Goal: Task Accomplishment & Management: Complete application form

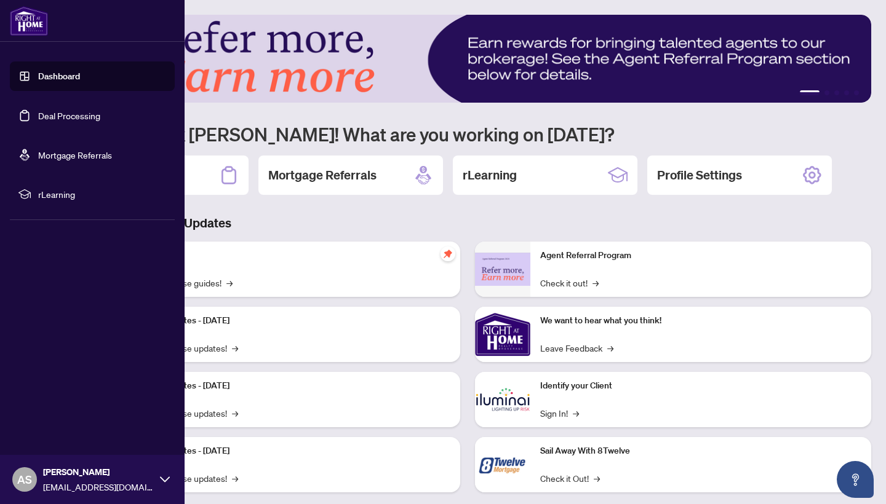
click at [65, 113] on link "Deal Processing" at bounding box center [69, 115] width 62 height 11
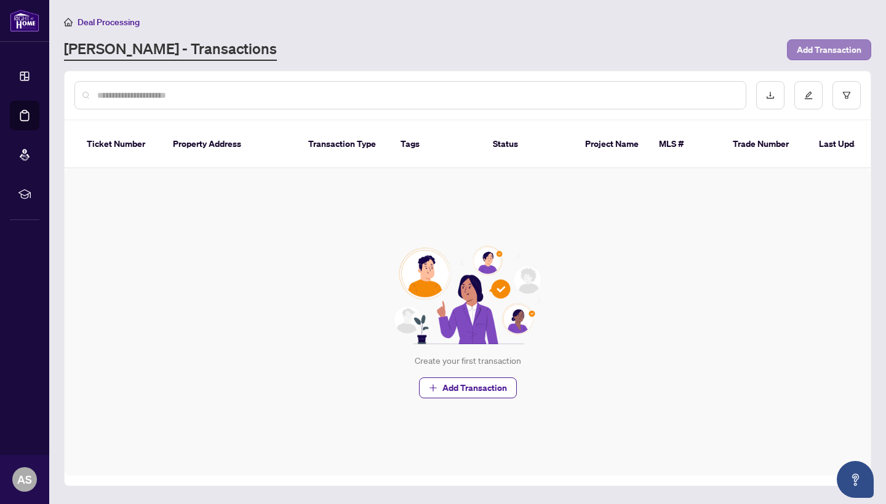
click at [811, 49] on span "Add Transaction" at bounding box center [829, 50] width 65 height 20
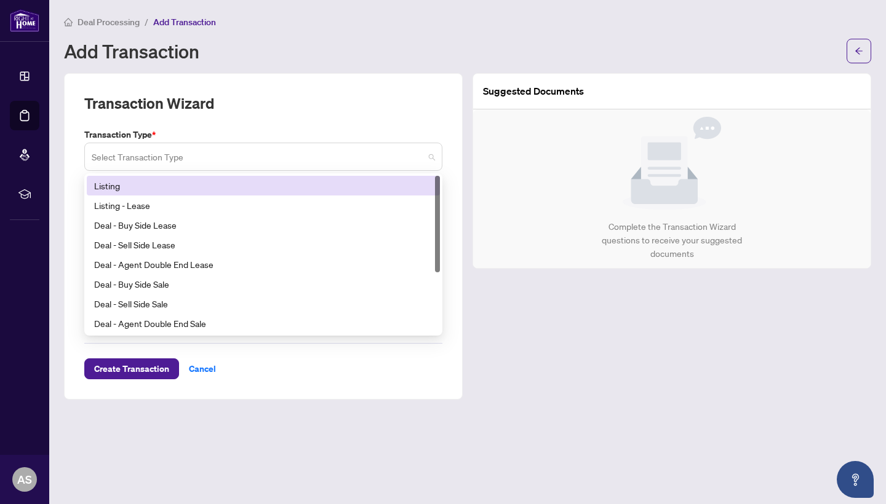
click at [431, 155] on span at bounding box center [263, 156] width 343 height 23
click at [209, 183] on div "Listing" at bounding box center [263, 186] width 338 height 14
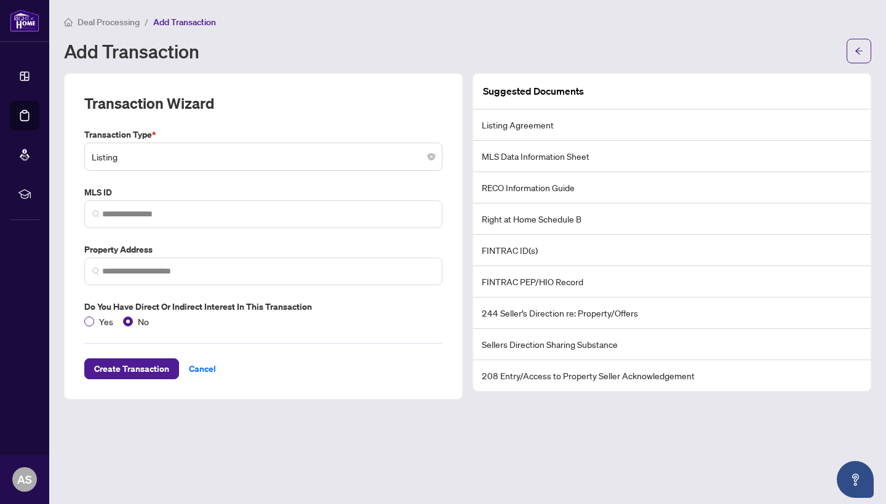
click at [88, 322] on span at bounding box center [89, 322] width 10 height 10
click at [144, 364] on span "Create Transaction" at bounding box center [131, 369] width 75 height 20
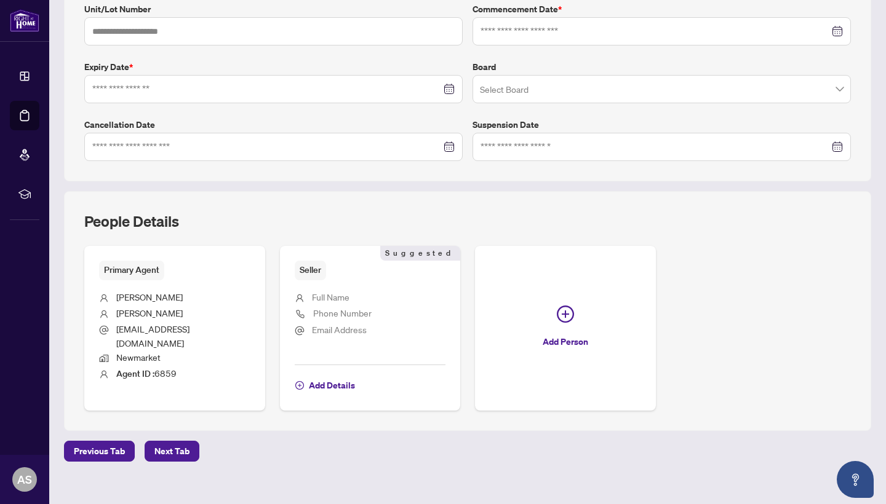
scroll to position [278, 0]
click at [175, 442] on span "Next Tab" at bounding box center [171, 452] width 35 height 20
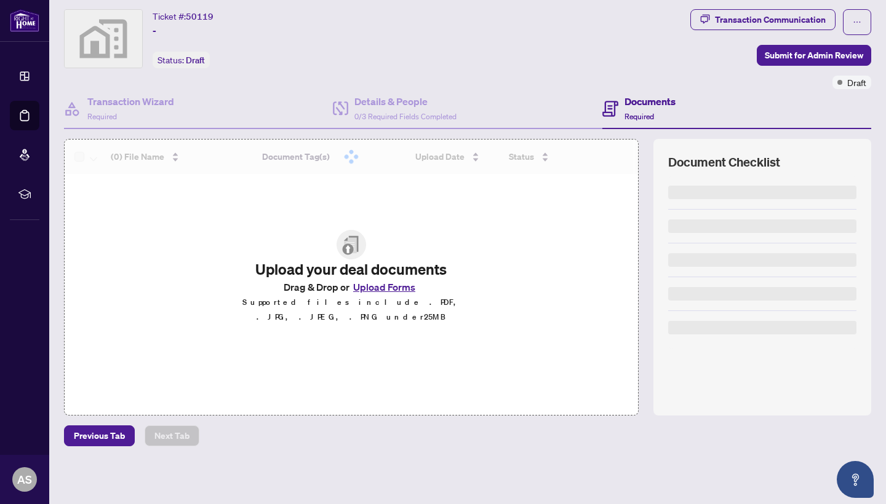
scroll to position [29, 0]
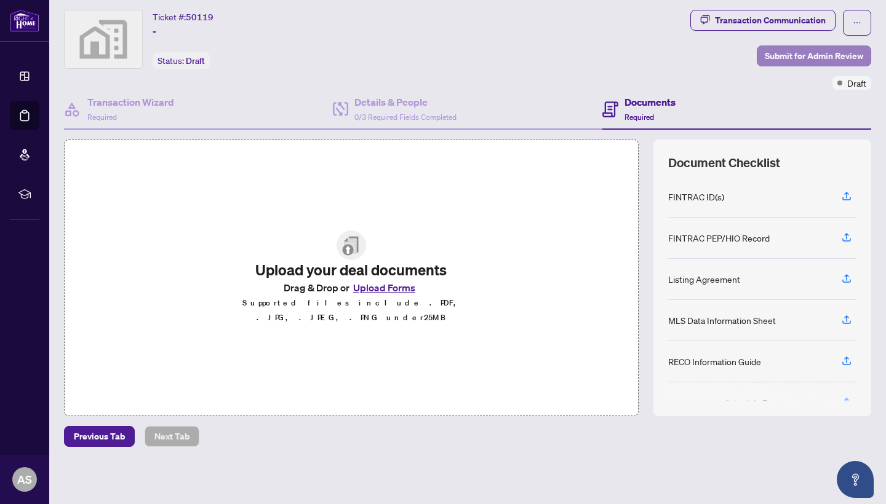
click at [806, 57] on span "Submit for Admin Review" at bounding box center [814, 56] width 98 height 20
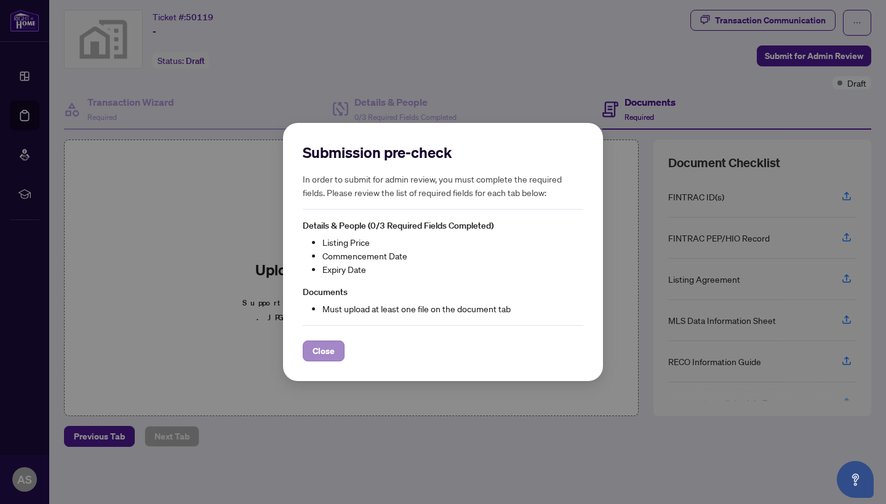
click at [317, 347] on span "Close" at bounding box center [323, 351] width 22 height 20
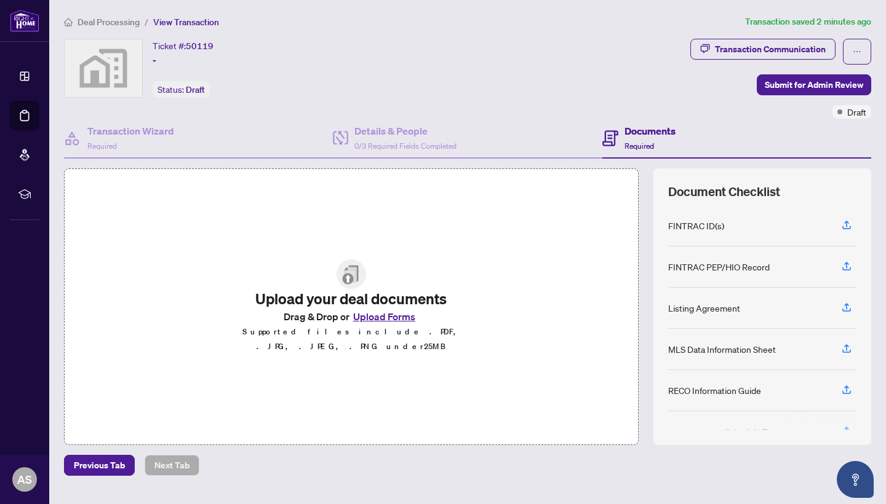
scroll to position [0, 0]
click at [120, 22] on span "Deal Processing" at bounding box center [109, 22] width 62 height 11
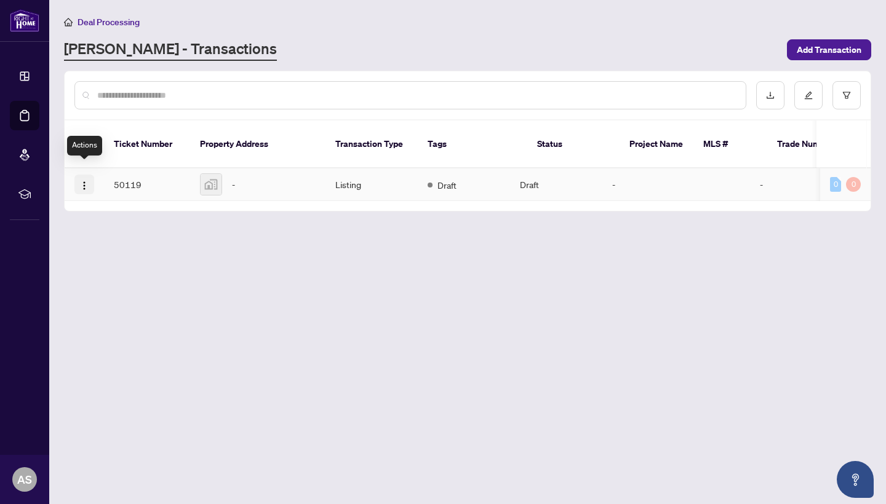
click at [84, 181] on img "button" at bounding box center [84, 186] width 10 height 10
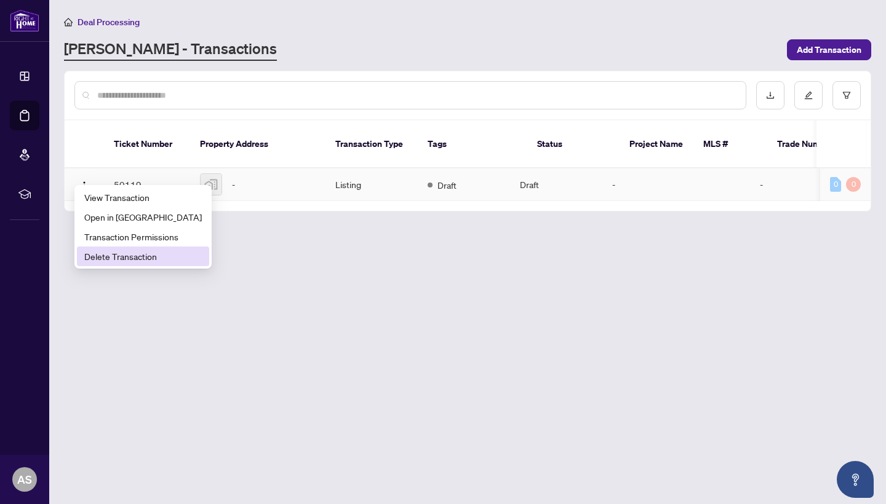
click at [97, 260] on span "Delete Transaction" at bounding box center [142, 257] width 117 height 14
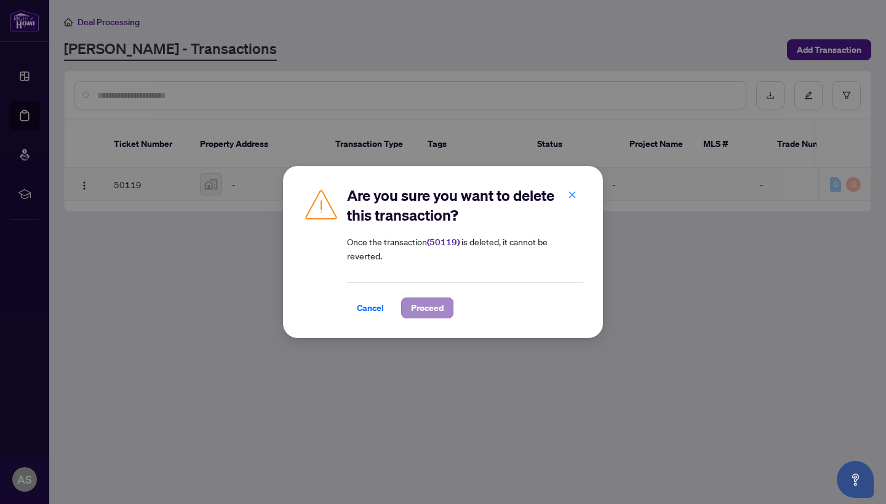
click at [416, 309] on span "Proceed" at bounding box center [427, 308] width 33 height 20
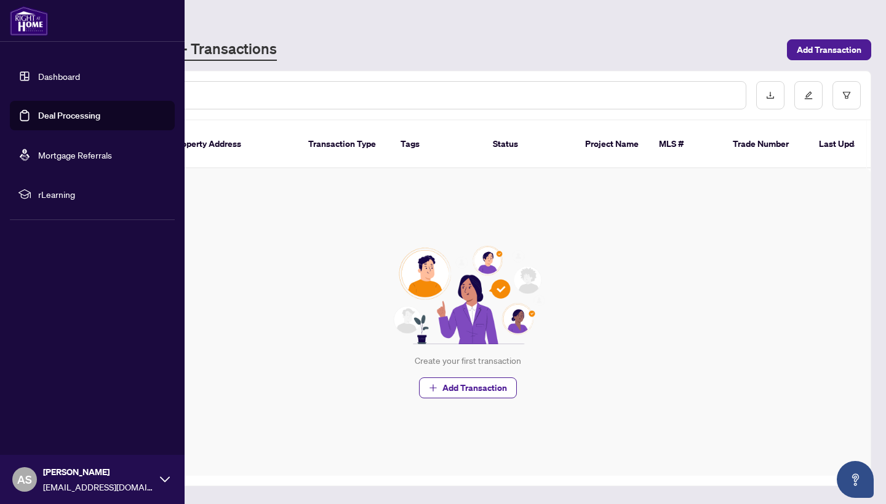
click at [49, 197] on span "rLearning" at bounding box center [102, 195] width 128 height 14
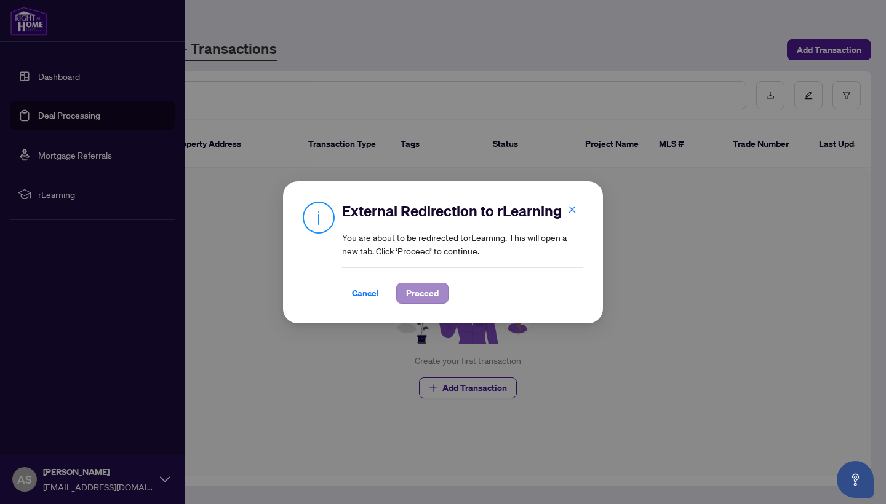
click at [410, 293] on span "Proceed" at bounding box center [422, 294] width 33 height 20
